Goal: Task Accomplishment & Management: Complete application form

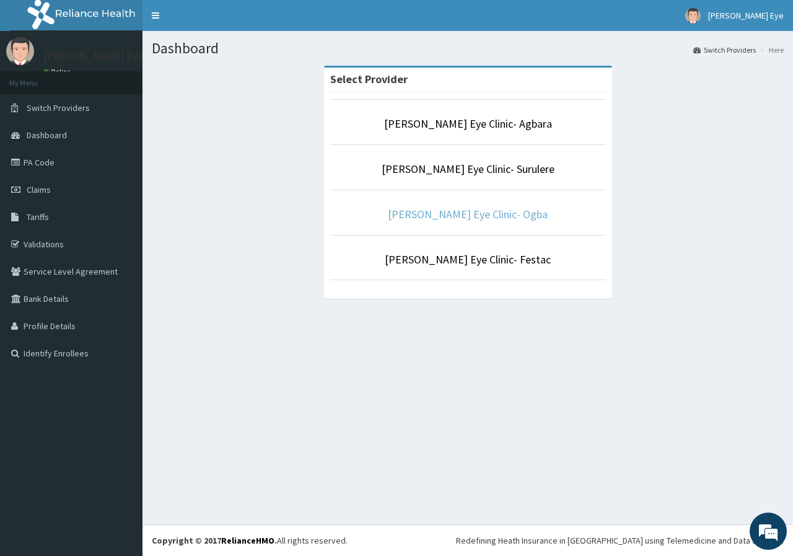
click at [457, 217] on link "[PERSON_NAME] Eye Clinic- Ogba" at bounding box center [468, 214] width 160 height 14
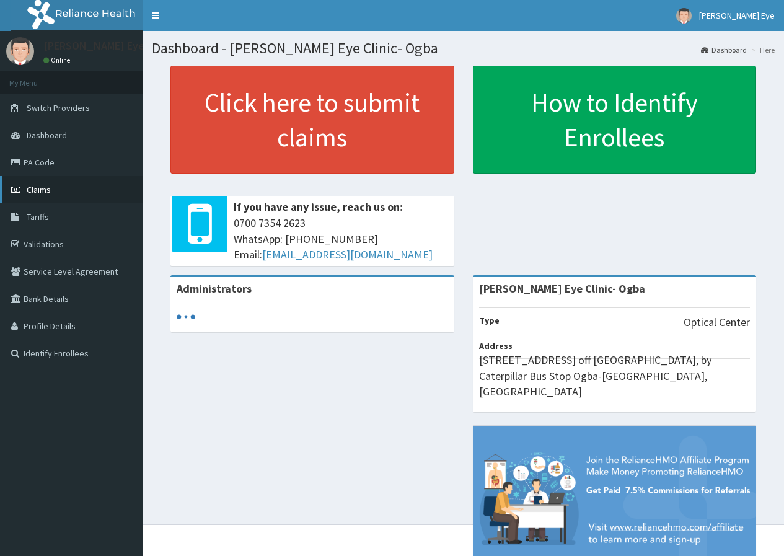
click at [47, 188] on span "Claims" at bounding box center [39, 189] width 24 height 11
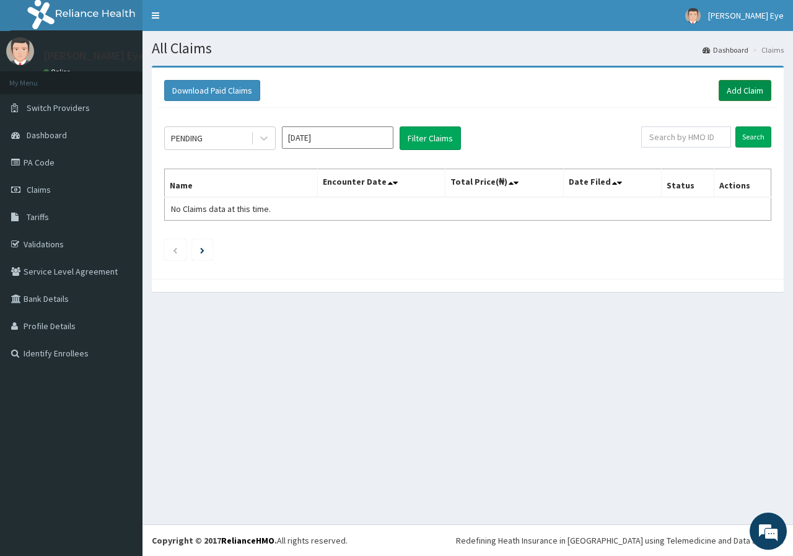
click at [759, 84] on link "Add Claim" at bounding box center [745, 90] width 53 height 21
click at [58, 159] on link "PA Code" at bounding box center [71, 162] width 142 height 27
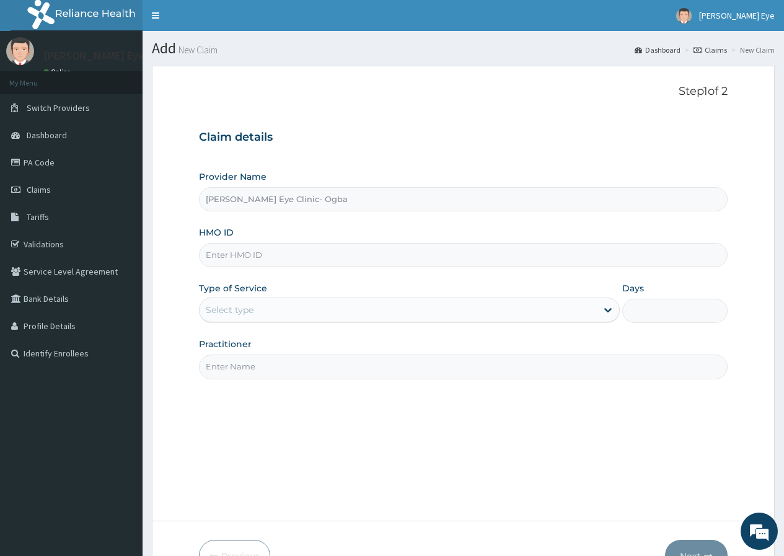
click at [287, 198] on input "[PERSON_NAME] Eye Clinic- Ogba" at bounding box center [463, 199] width 528 height 24
click at [267, 255] on input "HMO ID" at bounding box center [463, 255] width 528 height 24
paste input "PPY/10002/D"
type input "PPY/10002/D"
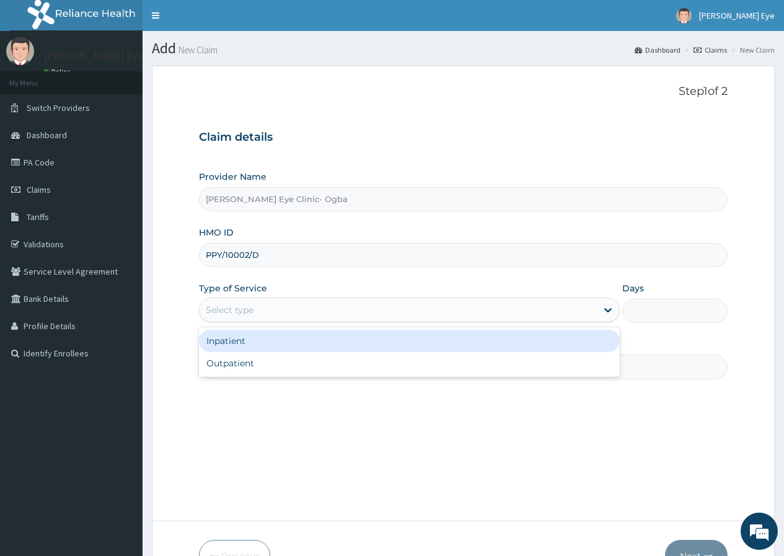
click at [324, 305] on div "Select type" at bounding box center [397, 310] width 397 height 20
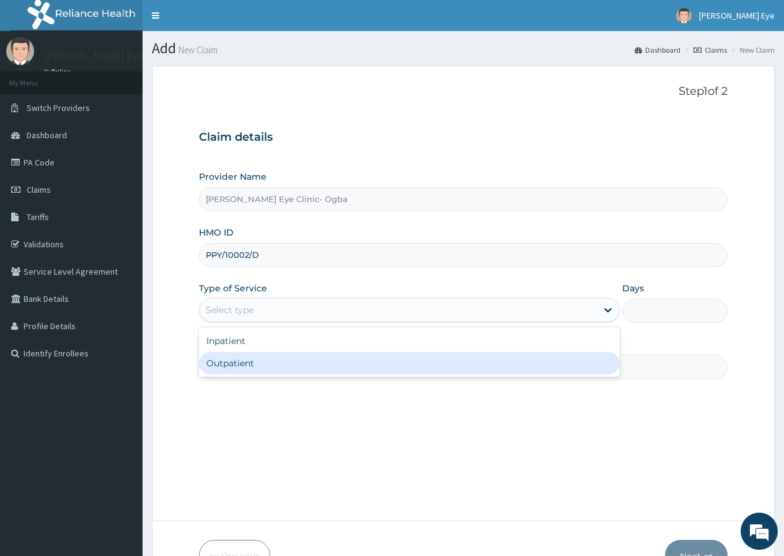
click at [279, 363] on div "Outpatient" at bounding box center [409, 363] width 421 height 22
type input "1"
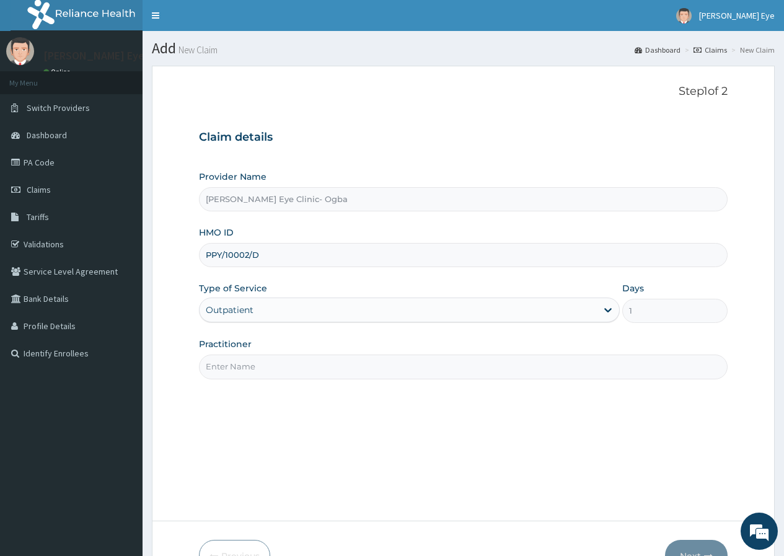
click at [304, 369] on input "Practitioner" at bounding box center [463, 366] width 528 height 24
type input "DR GIFT"
click at [466, 423] on div "Step 1 of 2 Claim details Provider Name Forst Eye Clinic- Ogba HMO ID PPY/10002…" at bounding box center [463, 293] width 528 height 417
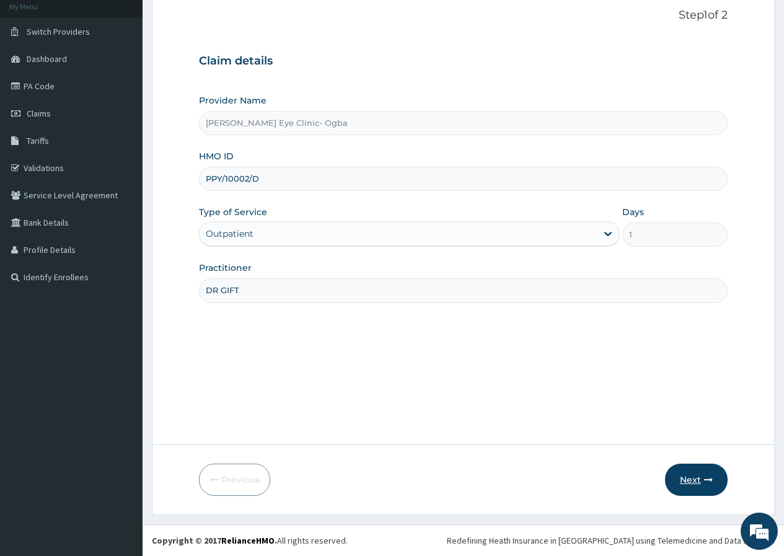
click at [686, 474] on button "Next" at bounding box center [696, 479] width 63 height 32
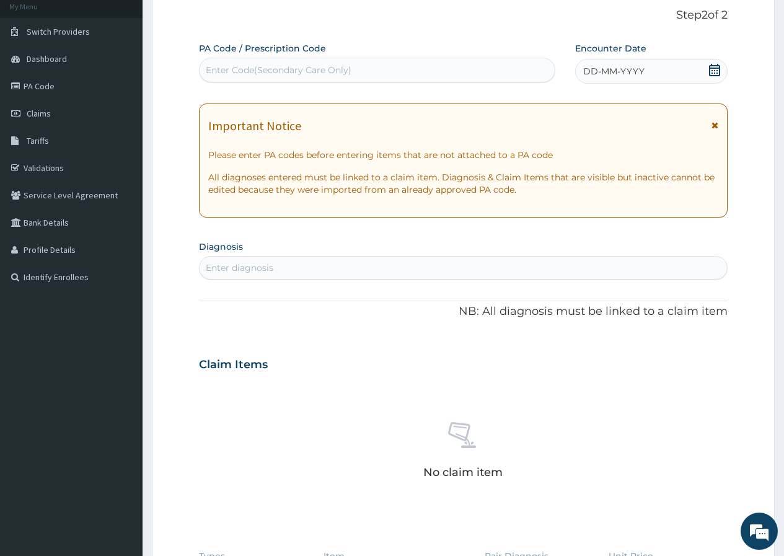
click at [270, 69] on div "Enter Code(Secondary Care Only)" at bounding box center [279, 70] width 146 height 12
paste input "PA/030277"
type input "PA/030277"
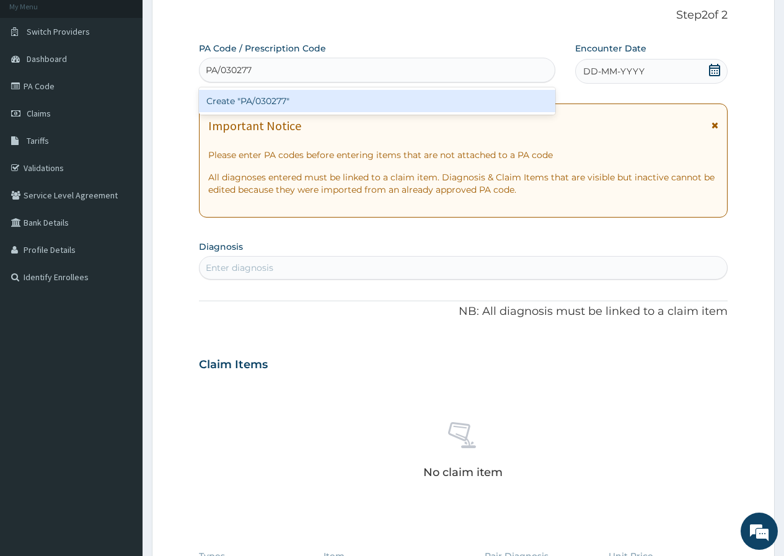
click at [299, 101] on div "Create "PA/030277"" at bounding box center [377, 101] width 356 height 22
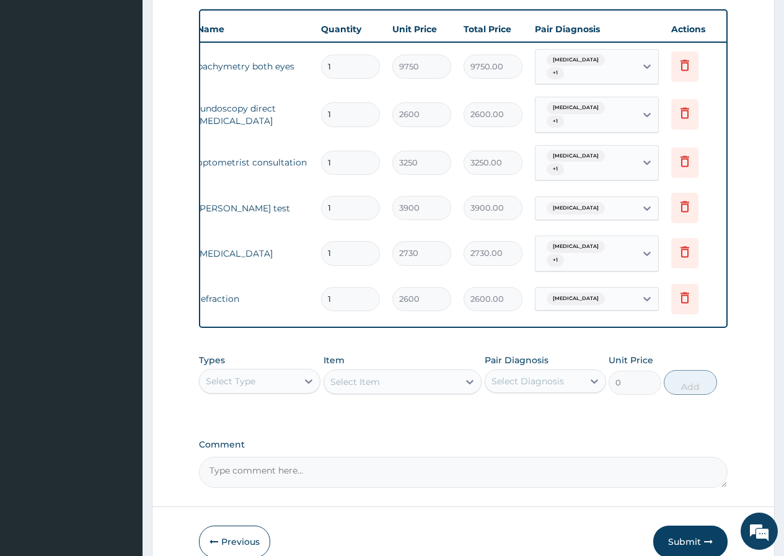
scroll to position [0, 94]
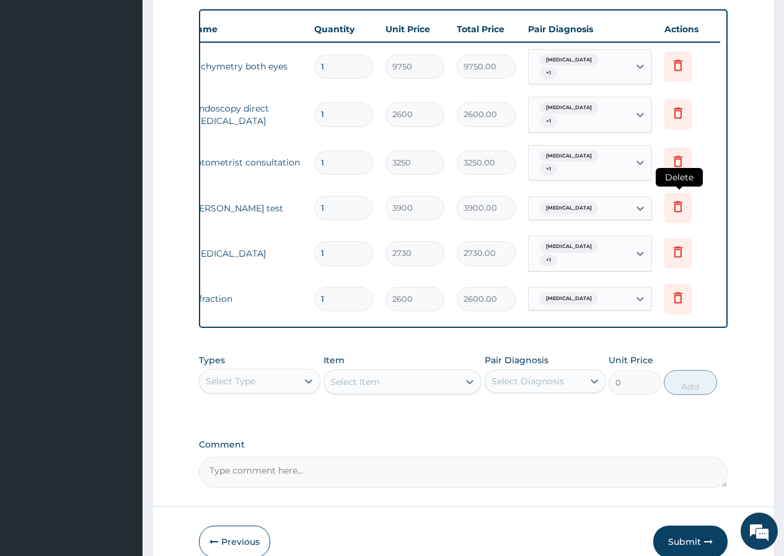
click at [673, 199] on icon at bounding box center [677, 206] width 15 height 15
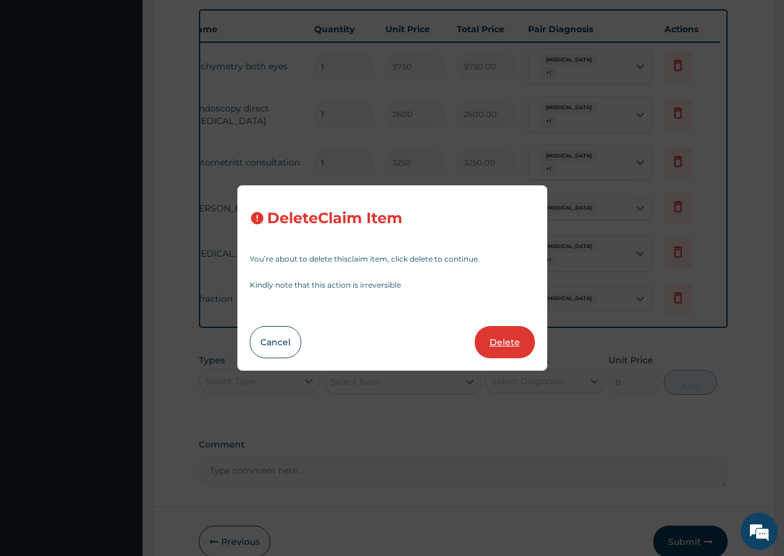
click at [498, 339] on button "Delete" at bounding box center [504, 342] width 60 height 32
type input "2730"
type input "2730.00"
type input "2600"
type input "2600.00"
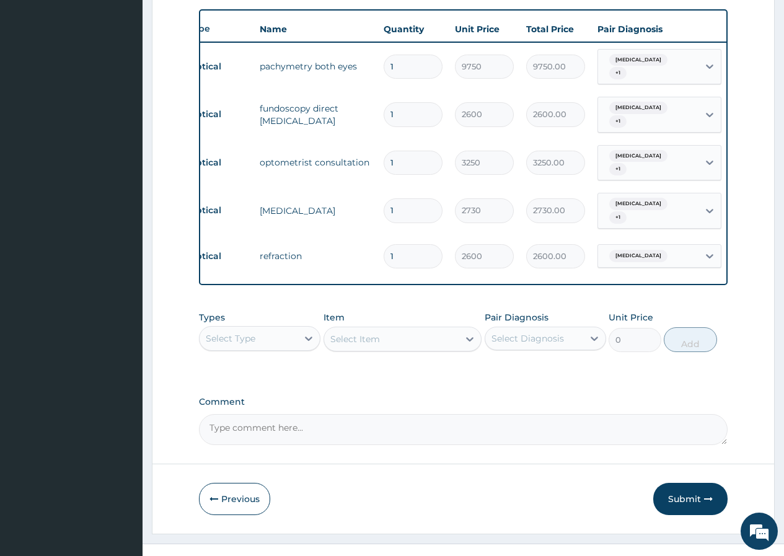
scroll to position [0, 0]
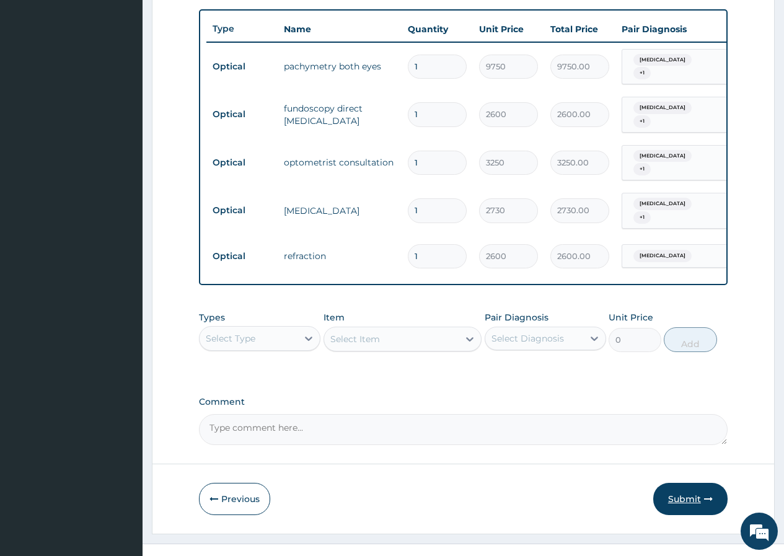
click at [691, 487] on button "Submit" at bounding box center [690, 499] width 74 height 32
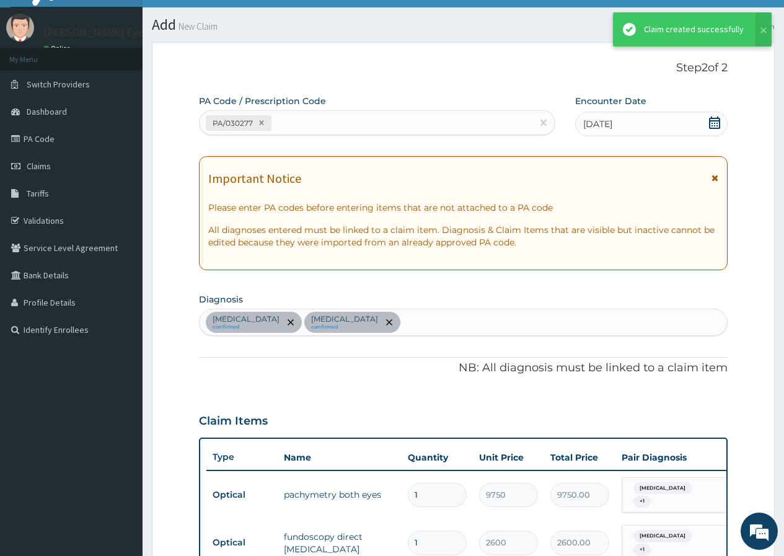
scroll to position [452, 0]
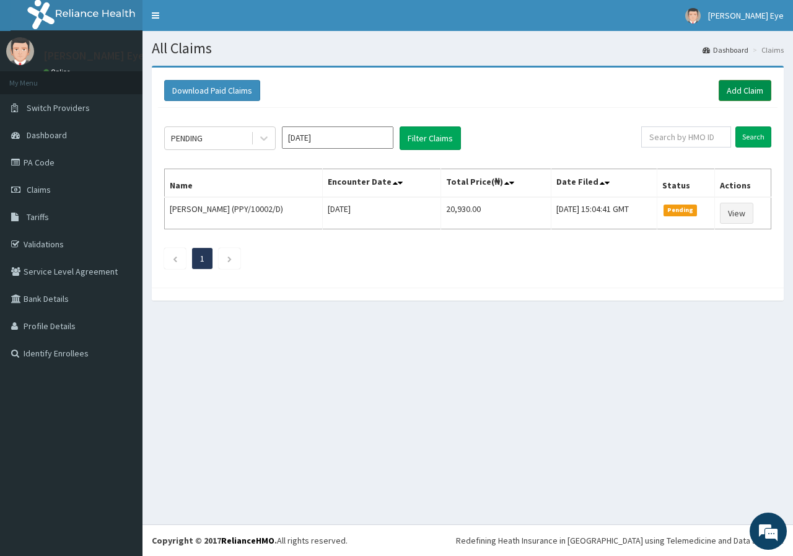
click at [753, 90] on link "Add Claim" at bounding box center [745, 90] width 53 height 21
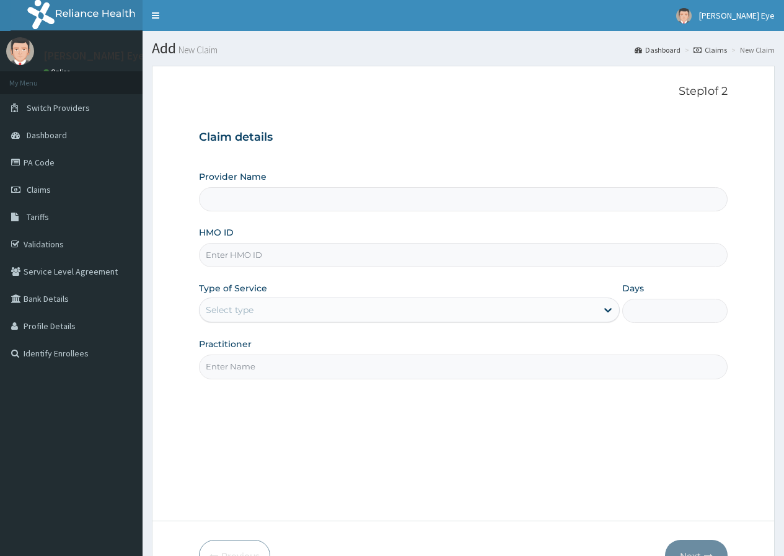
type input "[PERSON_NAME] Eye Clinic- Ogba"
click at [236, 256] on input "HMO ID" at bounding box center [463, 255] width 528 height 24
paste input "PPY/10002/H"
type input "PPY/10002/H"
click at [331, 307] on div "Select type" at bounding box center [397, 310] width 397 height 20
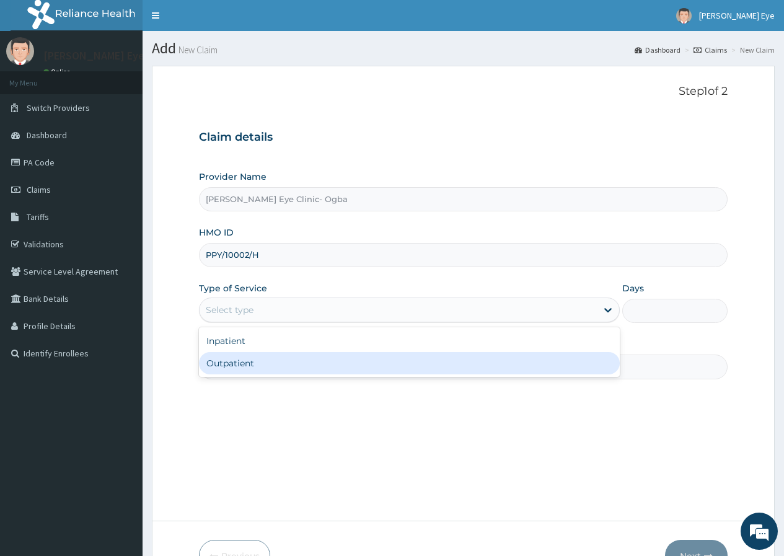
click at [297, 364] on div "Outpatient" at bounding box center [409, 363] width 421 height 22
type input "1"
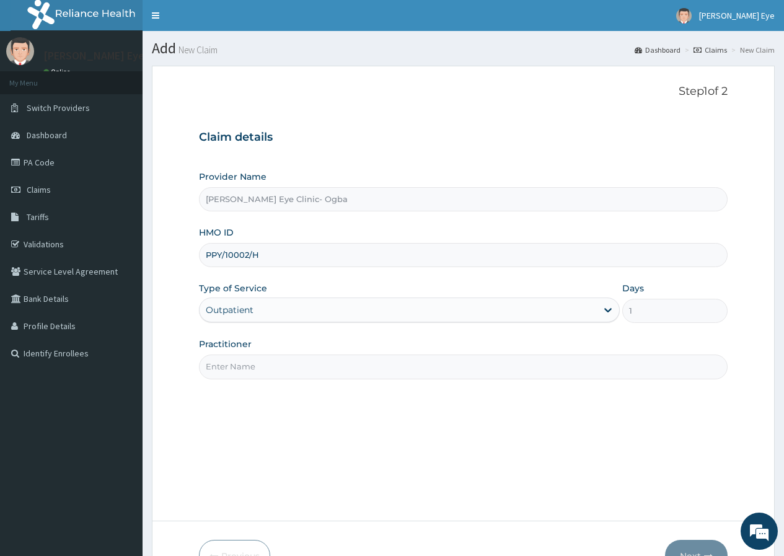
click at [291, 369] on input "Practitioner" at bounding box center [463, 366] width 528 height 24
type input "DR GIFT"
